Goal: Find specific page/section: Find specific page/section

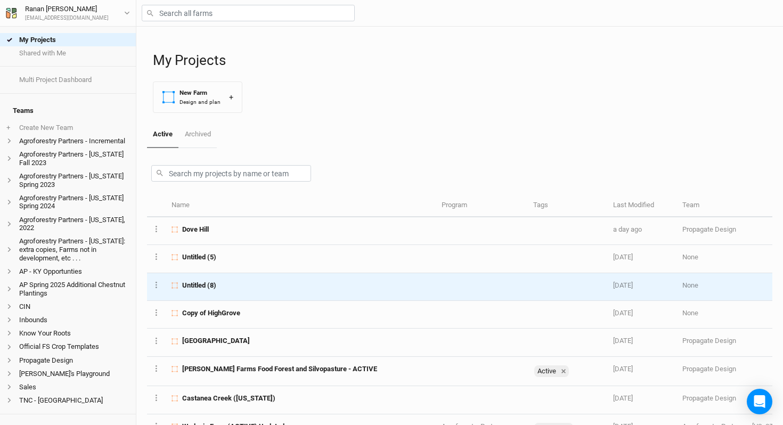
click at [230, 292] on td "Untitled (8)" at bounding box center [301, 287] width 270 height 28
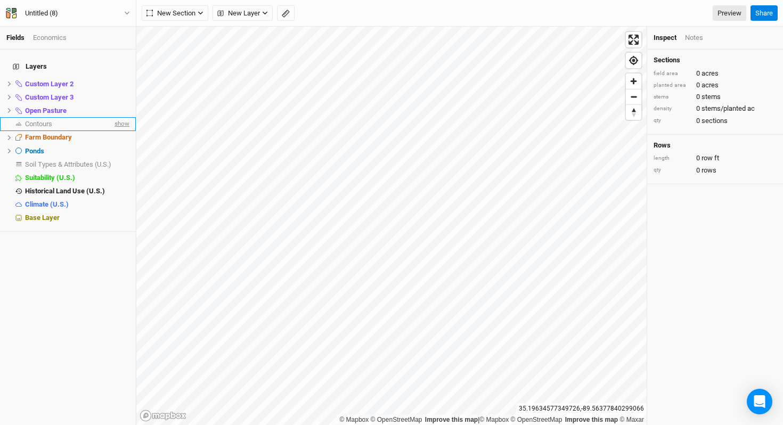
click at [116, 117] on span "show" at bounding box center [120, 123] width 17 height 13
click at [11, 135] on icon at bounding box center [9, 138] width 6 height 6
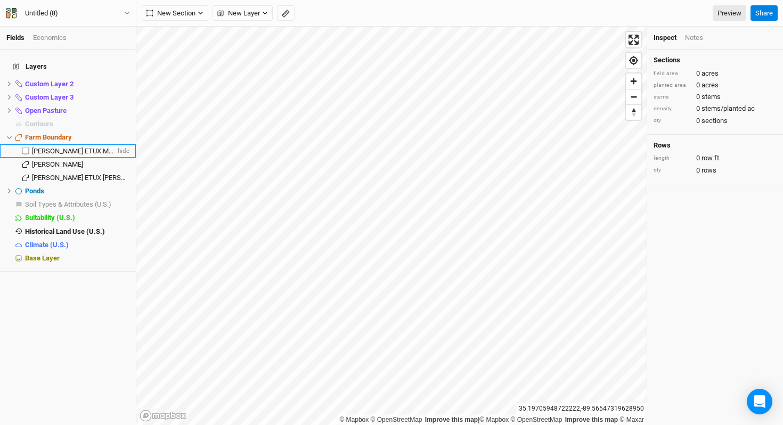
click at [33, 147] on span "[PERSON_NAME] ETUX MELBAGENE P" at bounding box center [90, 151] width 116 height 8
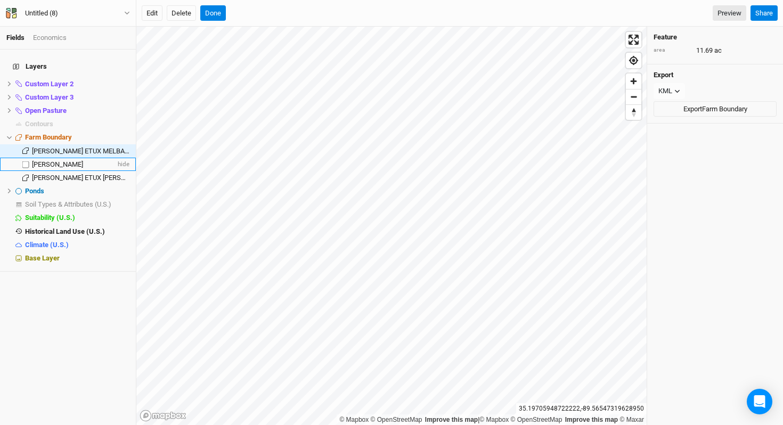
click at [45, 161] on div "[PERSON_NAME]" at bounding box center [74, 164] width 84 height 9
click at [52, 174] on span "[PERSON_NAME] ETUX [PERSON_NAME]" at bounding box center [93, 178] width 122 height 8
